Goal: Check status

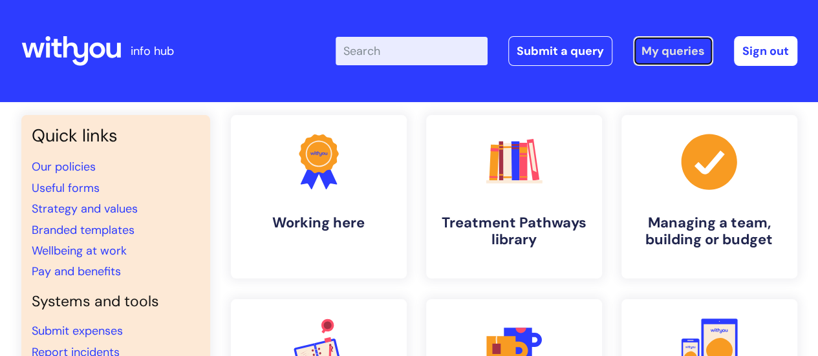
click at [656, 58] on link "My queries" at bounding box center [673, 51] width 80 height 30
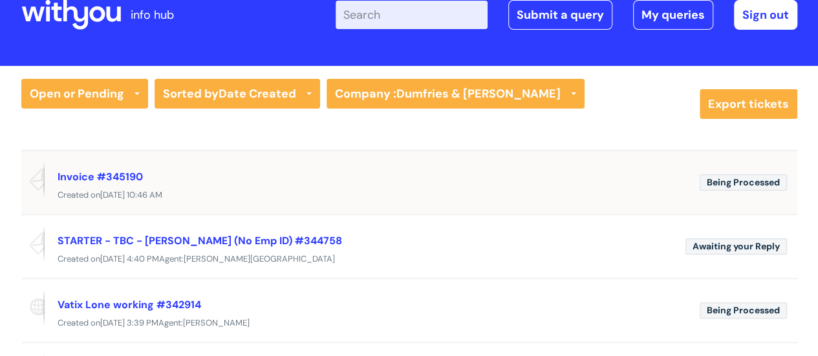
scroll to position [65, 0]
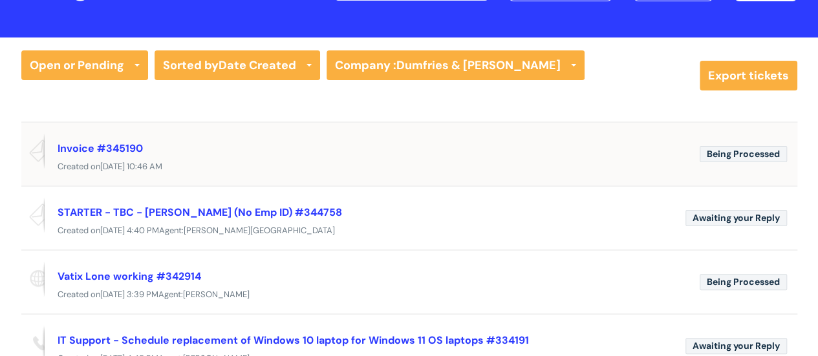
click at [241, 165] on div "Created [DATE][DATE] 10:46 AM" at bounding box center [409, 167] width 776 height 16
click at [98, 145] on link "Invoice #345190" at bounding box center [100, 149] width 85 height 14
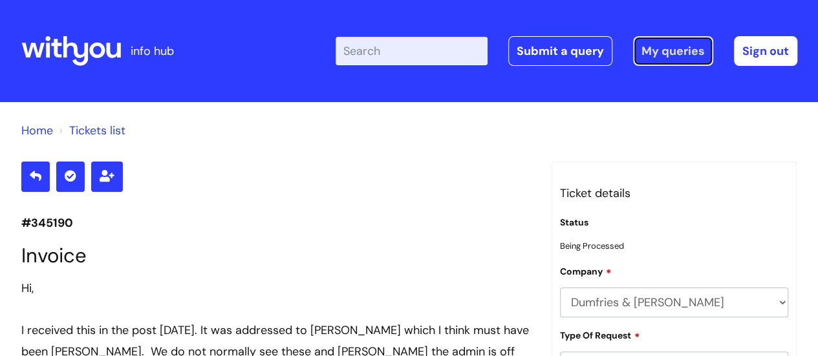
click at [673, 58] on link "My queries" at bounding box center [673, 51] width 80 height 30
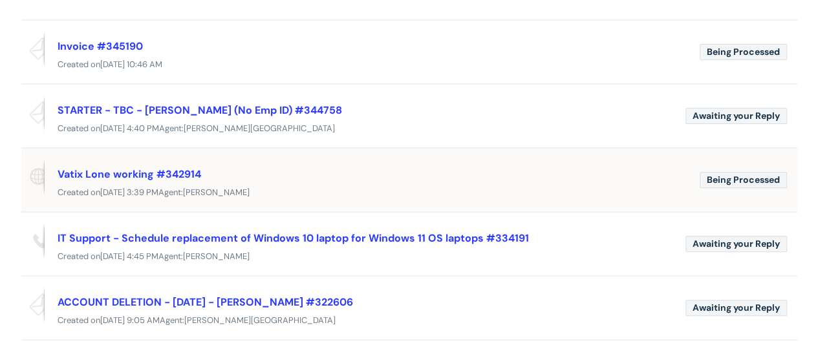
scroll to position [194, 0]
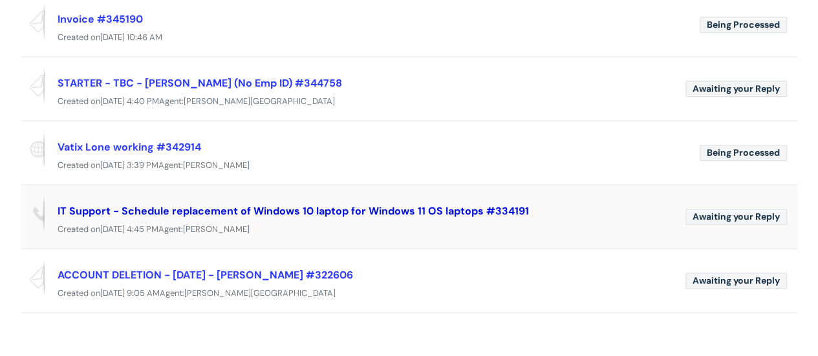
click at [206, 213] on link "IT Support - Schedule replacement of Windows 10 laptop for Windows 11 OS laptop…" at bounding box center [293, 211] width 471 height 14
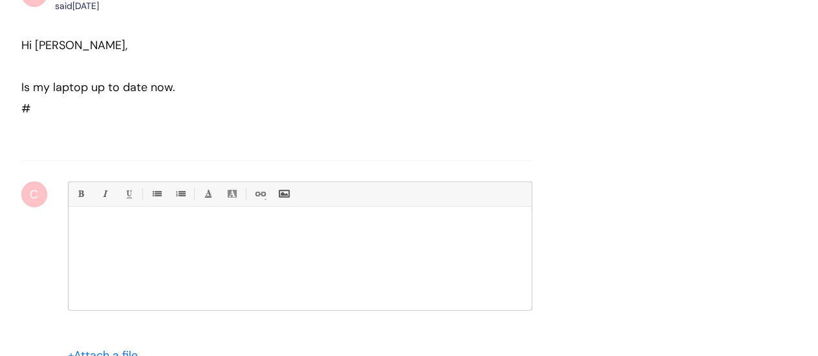
scroll to position [6519, 0]
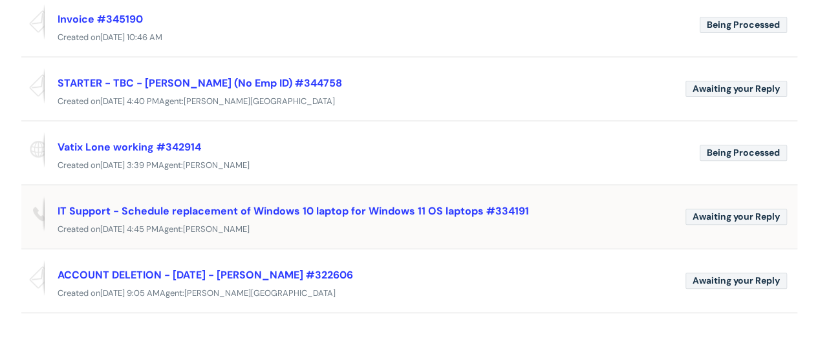
scroll to position [194, 0]
click at [274, 271] on link "ACCOUNT DELETION - [DATE] - [PERSON_NAME] #322606" at bounding box center [206, 275] width 296 height 14
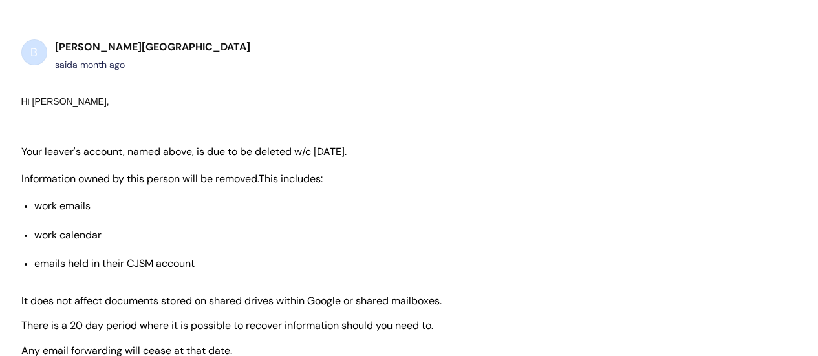
scroll to position [4779, 0]
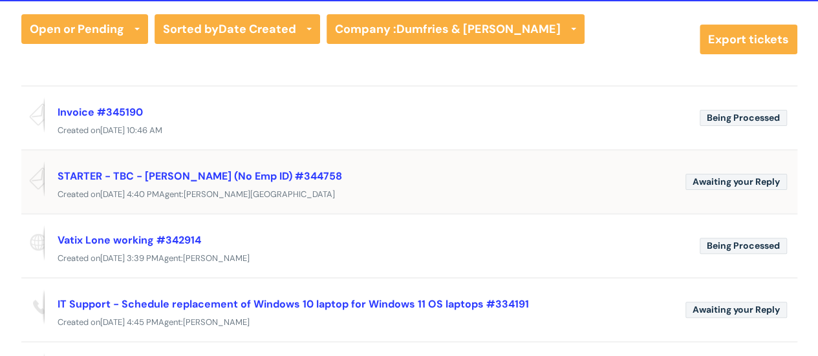
scroll to position [129, 0]
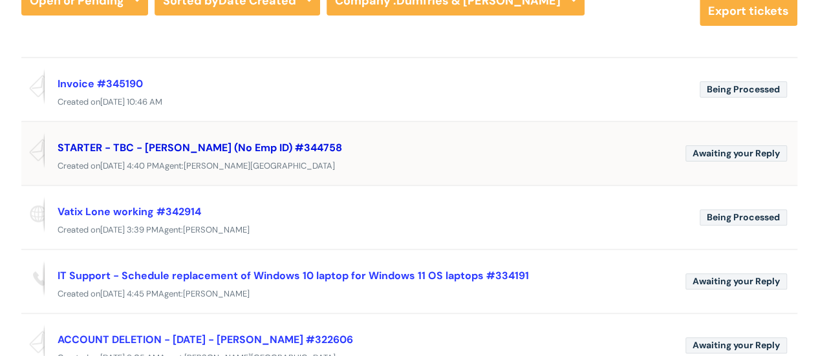
click at [167, 147] on link "STARTER - TBC - Rebecca Pennycook (No Emp ID) #344758" at bounding box center [200, 148] width 285 height 14
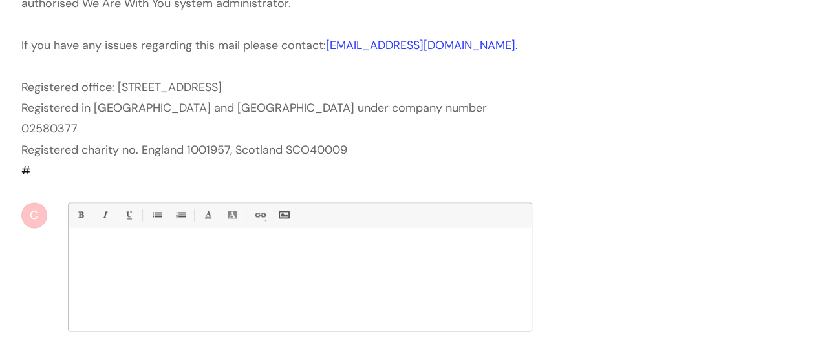
scroll to position [1033, 0]
